Goal: Book appointment/travel/reservation

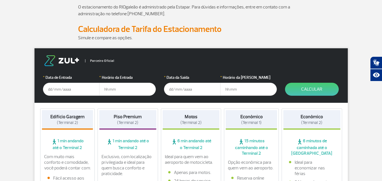
scroll to position [57, 0]
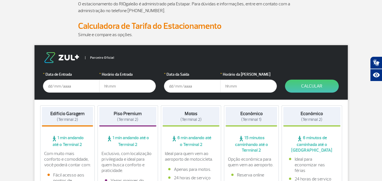
click at [76, 89] on input "text" at bounding box center [71, 86] width 57 height 13
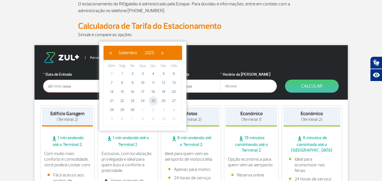
click at [154, 102] on span "25" at bounding box center [153, 100] width 9 height 9
type input "[DATE]"
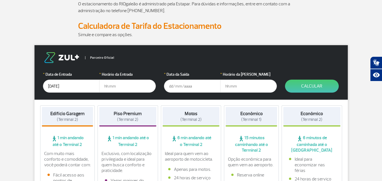
click at [113, 86] on input "text" at bounding box center [127, 86] width 57 height 13
type input "18:00"
click at [186, 84] on input "text" at bounding box center [192, 86] width 57 height 13
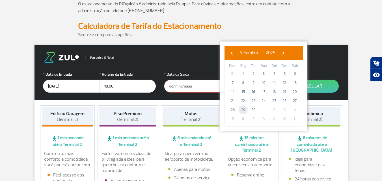
click at [243, 112] on span "29" at bounding box center [243, 109] width 9 height 9
type input "[DATE]"
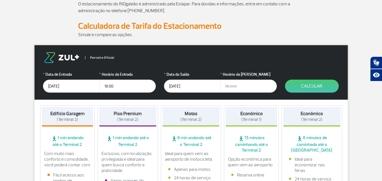
click at [229, 86] on input "text" at bounding box center [248, 86] width 57 height 13
type input "22:30"
click at [325, 84] on button "Calcular" at bounding box center [312, 86] width 54 height 13
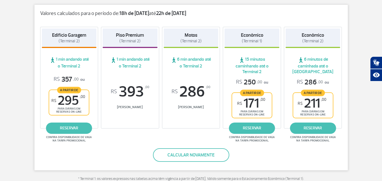
scroll to position [106, 0]
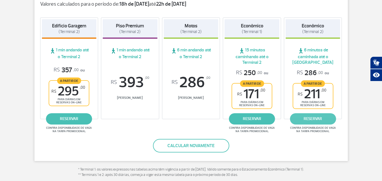
click at [318, 120] on link "reservar" at bounding box center [313, 118] width 46 height 11
click at [258, 119] on link "reservar" at bounding box center [252, 118] width 46 height 11
click at [259, 120] on link "reservar" at bounding box center [252, 118] width 46 height 11
click at [77, 117] on link "reservar" at bounding box center [69, 118] width 46 height 11
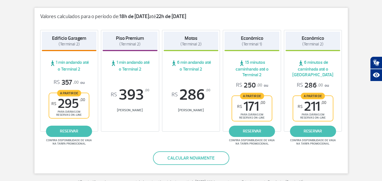
scroll to position [102, 0]
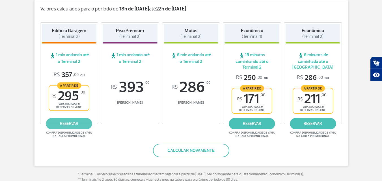
click at [68, 122] on link "reservar" at bounding box center [69, 123] width 46 height 11
